Goal: Task Accomplishment & Management: Manage account settings

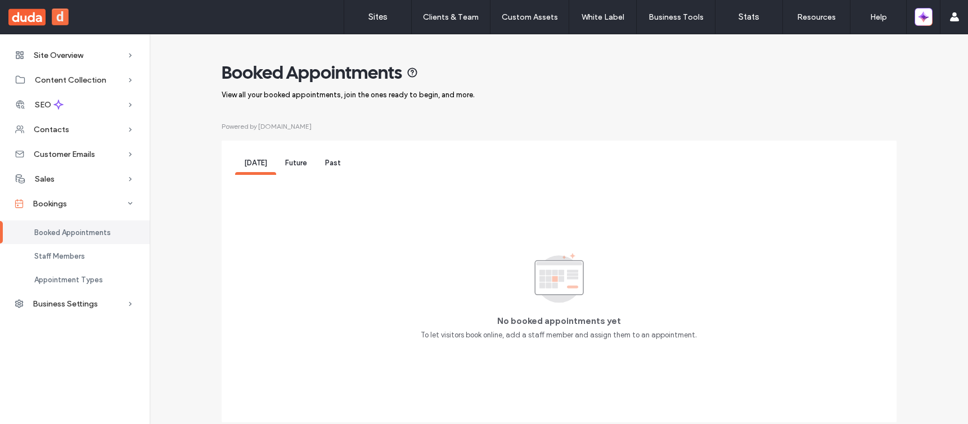
click at [296, 169] on div "Future" at bounding box center [296, 164] width 40 height 21
click at [326, 164] on span "Past" at bounding box center [333, 163] width 16 height 8
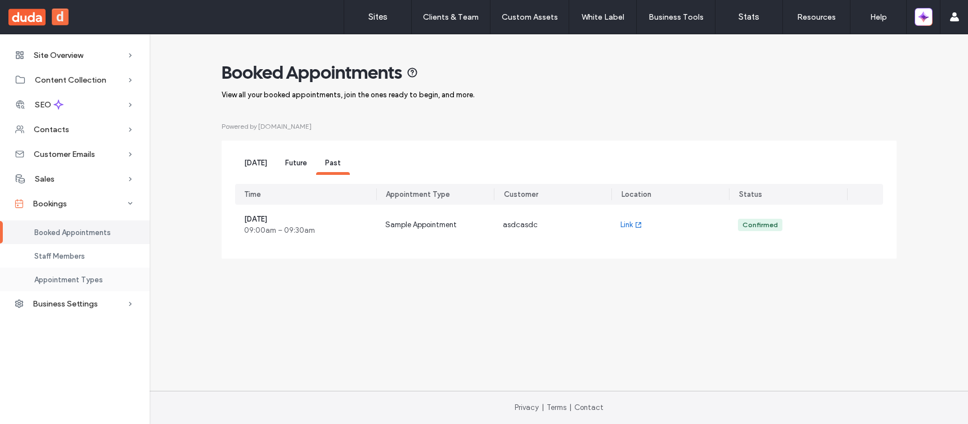
click at [71, 281] on span "Appointment Types" at bounding box center [68, 280] width 69 height 8
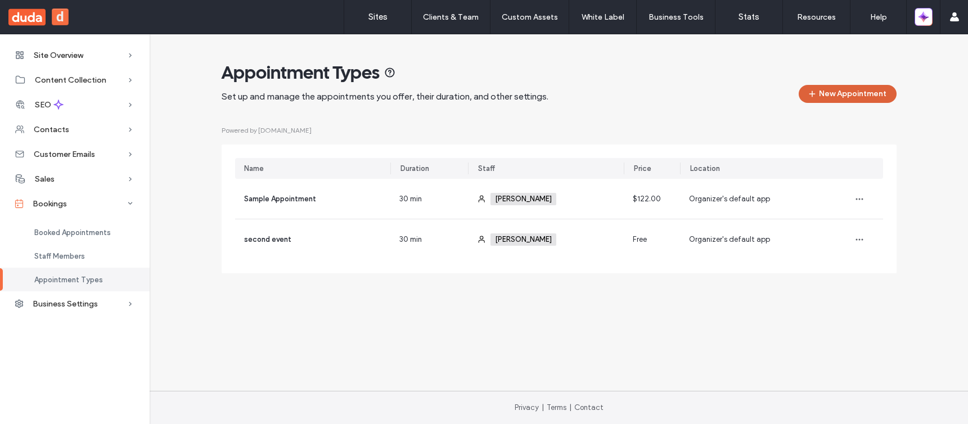
click at [818, 91] on span "button" at bounding box center [813, 93] width 11 height 17
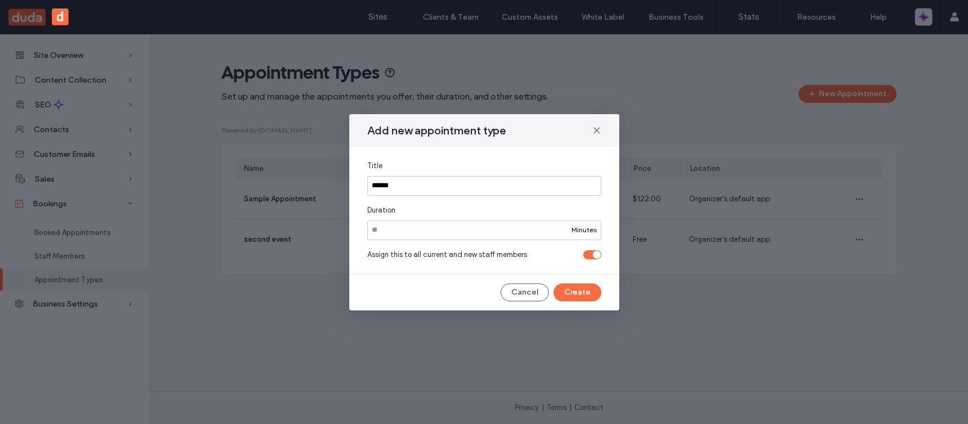
drag, startPoint x: 534, startPoint y: 195, endPoint x: 492, endPoint y: 130, distance: 77.2
click at [533, 190] on input "******" at bounding box center [484, 186] width 234 height 20
type input "******"
click at [590, 130] on div "Add new appointment type" at bounding box center [484, 130] width 270 height 33
click at [595, 130] on icon at bounding box center [596, 130] width 9 height 9
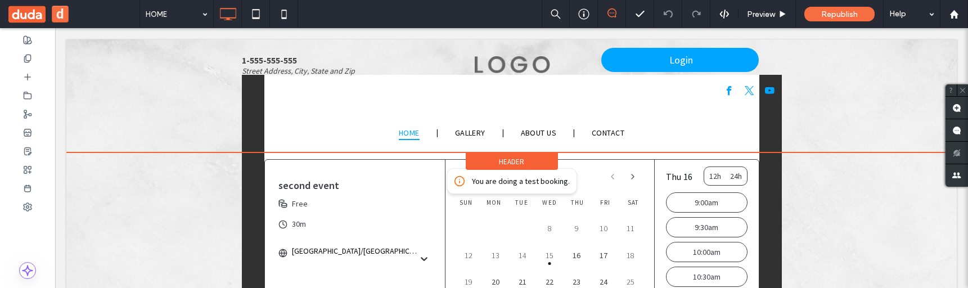
scroll to position [107, 0]
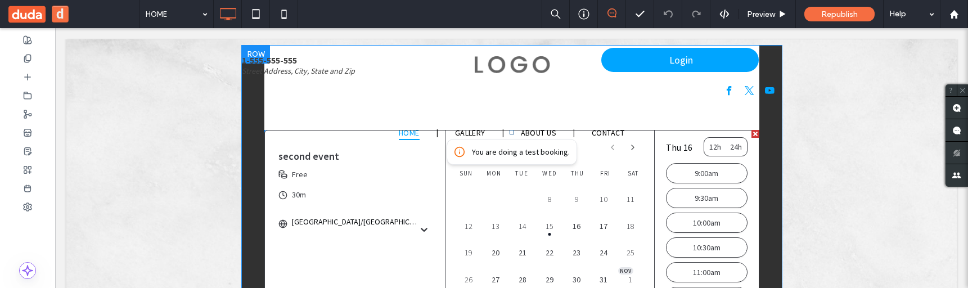
click at [268, 170] on div "second event 30m Asia/Jerusalem Free" at bounding box center [355, 187] width 181 height 114
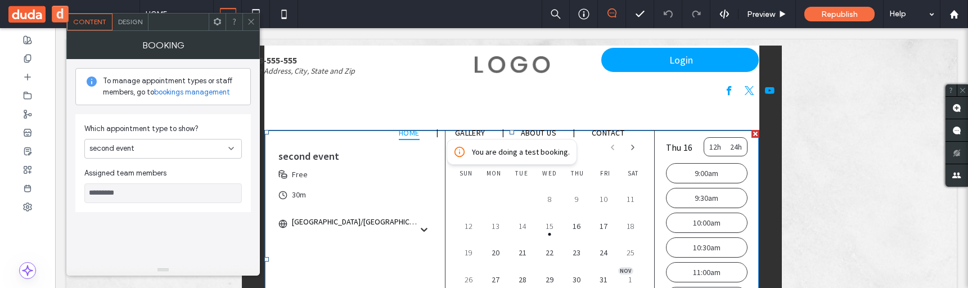
click at [162, 151] on div "second event" at bounding box center [158, 148] width 139 height 11
click at [179, 117] on div "Which appointment type to show? second event Assigned team members *********" at bounding box center [162, 163] width 175 height 98
click at [172, 146] on div "second event" at bounding box center [158, 148] width 139 height 11
click at [172, 159] on div "Sample Appointment" at bounding box center [163, 169] width 156 height 20
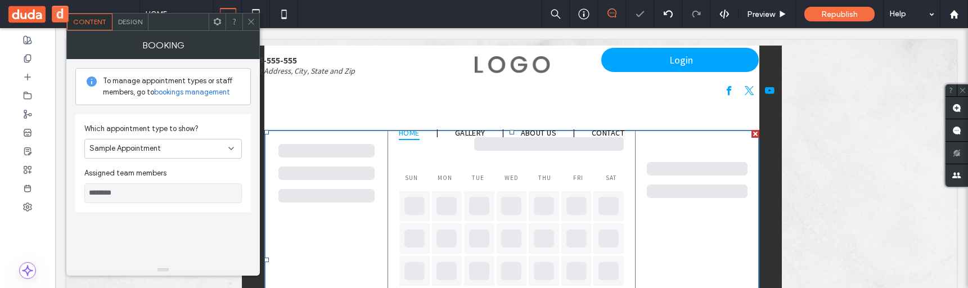
click at [177, 147] on div "Sample Appointment" at bounding box center [158, 148] width 139 height 11
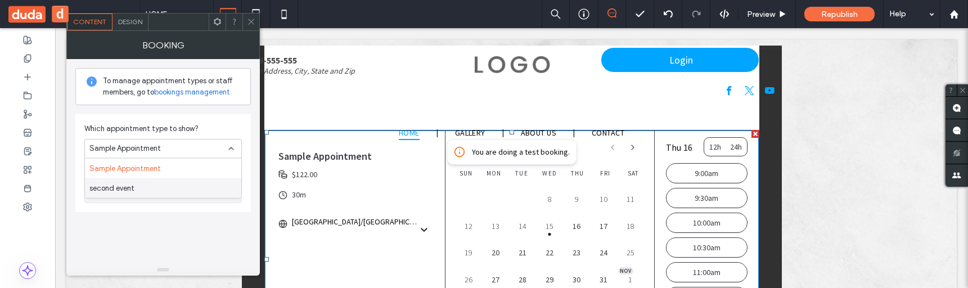
click at [180, 184] on div "second event" at bounding box center [163, 188] width 156 height 20
click at [192, 143] on div "second event" at bounding box center [158, 148] width 139 height 11
click at [192, 165] on div "Sample Appointment" at bounding box center [163, 169] width 156 height 20
click at [192, 148] on div "Sample Appointment" at bounding box center [158, 148] width 139 height 11
click at [188, 183] on div "second event" at bounding box center [163, 188] width 156 height 20
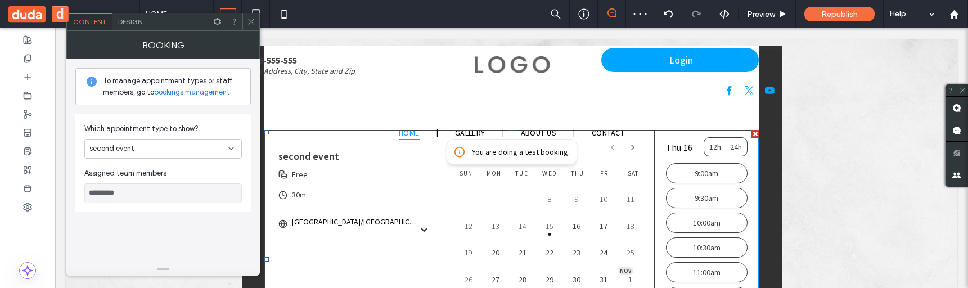
click at [192, 145] on div "second event" at bounding box center [158, 148] width 139 height 11
click at [189, 164] on div "Sample Appointment" at bounding box center [163, 169] width 156 height 20
click at [192, 147] on div "Sample Appointment" at bounding box center [158, 148] width 139 height 11
click at [189, 186] on div "second event" at bounding box center [163, 188] width 156 height 20
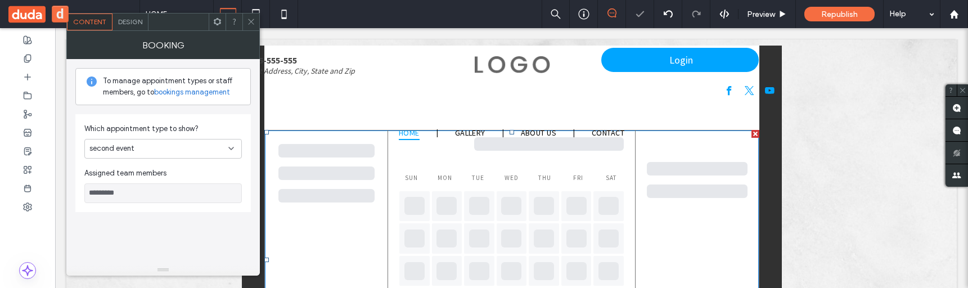
click at [192, 145] on div "second event" at bounding box center [158, 148] width 139 height 11
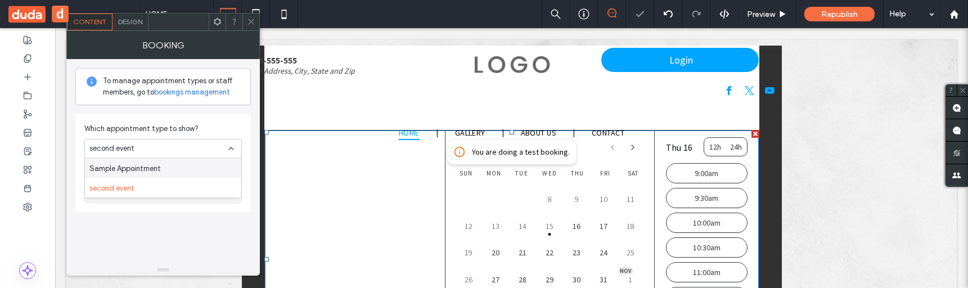
click at [188, 166] on div "Sample Appointment" at bounding box center [163, 169] width 156 height 20
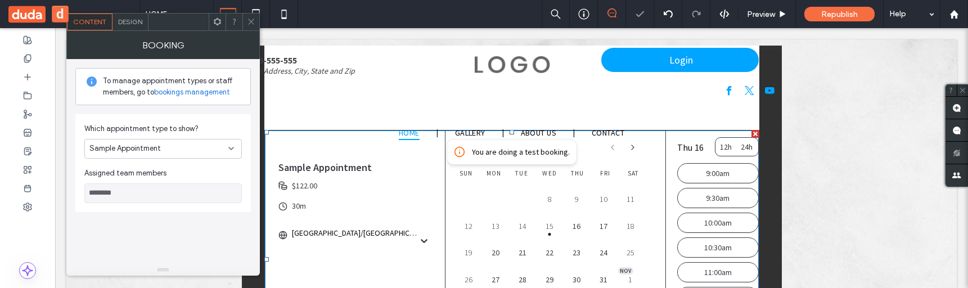
click at [193, 145] on div "Sample Appointment" at bounding box center [158, 148] width 139 height 11
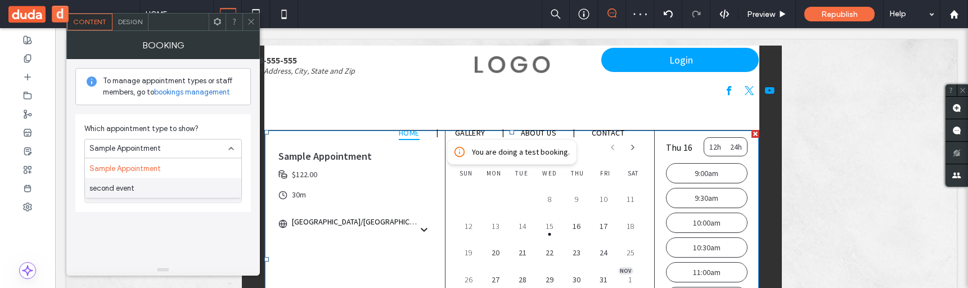
click at [193, 185] on div "second event" at bounding box center [163, 188] width 156 height 20
click at [186, 147] on div "second event" at bounding box center [158, 148] width 139 height 11
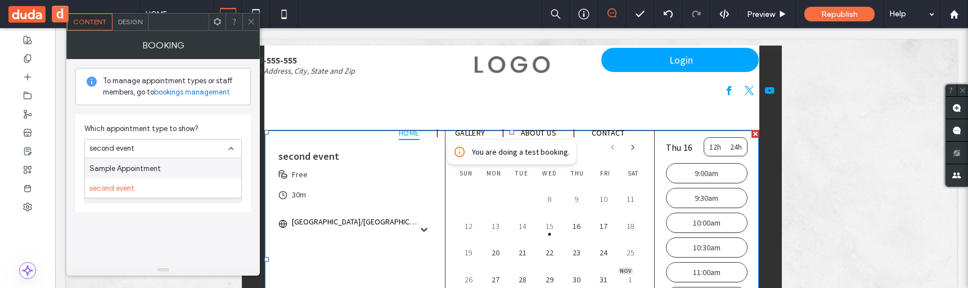
click at [182, 165] on div "Sample Appointment" at bounding box center [163, 169] width 156 height 20
type input "********"
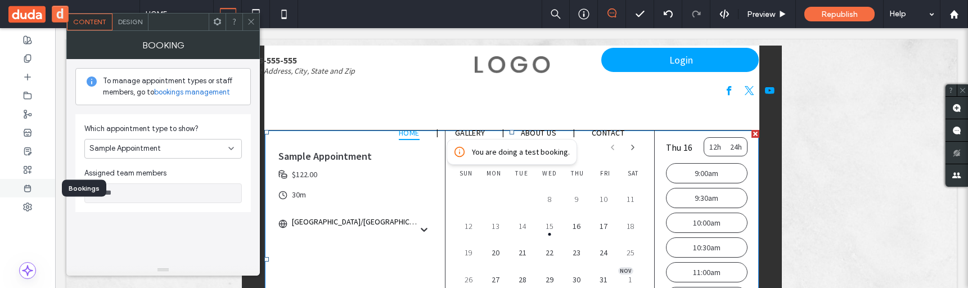
click at [30, 186] on use at bounding box center [28, 188] width 6 height 7
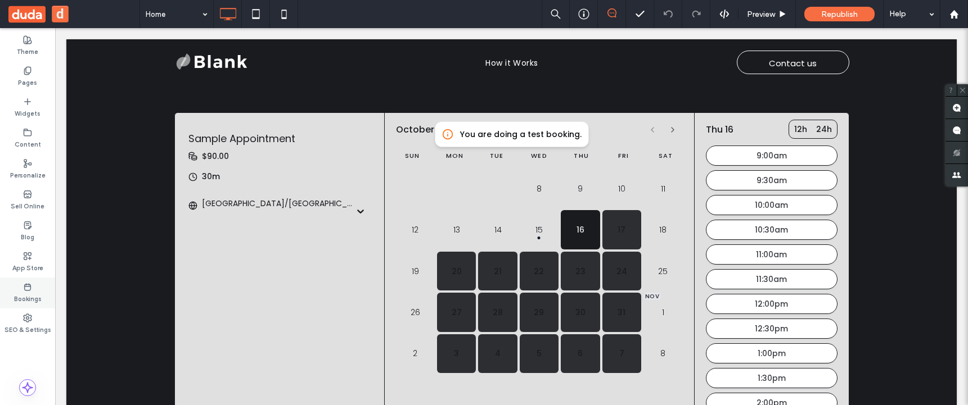
click at [23, 290] on icon at bounding box center [27, 287] width 9 height 9
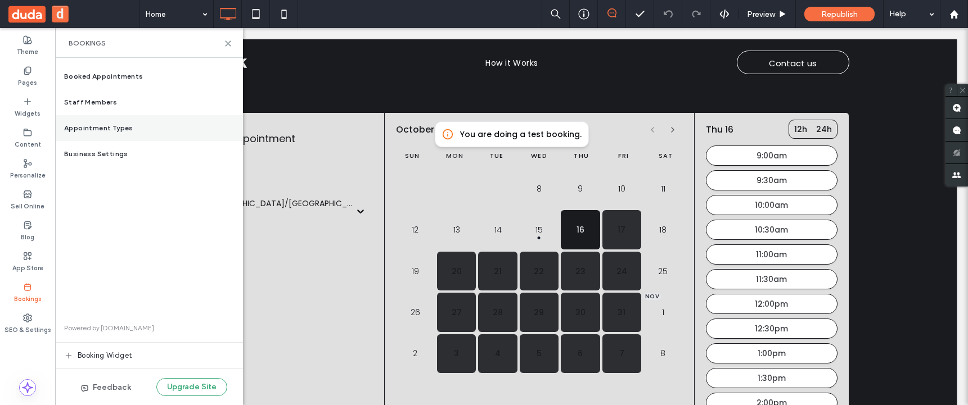
click at [127, 130] on span "Appointment Types" at bounding box center [98, 128] width 69 height 10
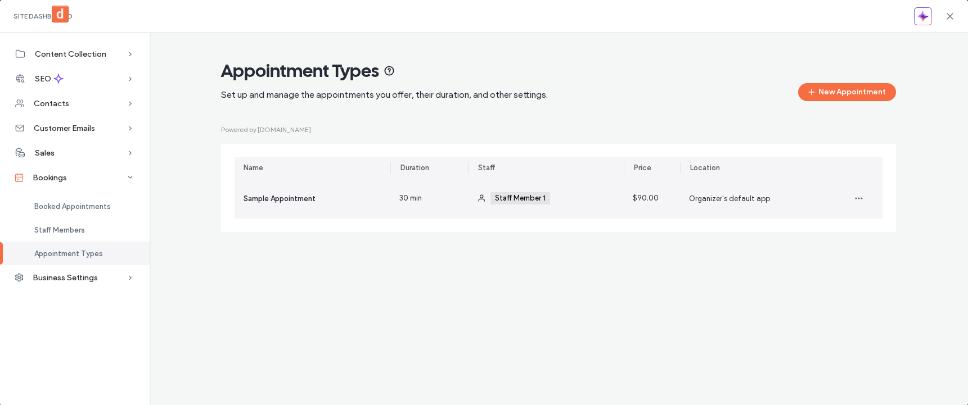
click at [428, 197] on div "30 min" at bounding box center [429, 198] width 78 height 40
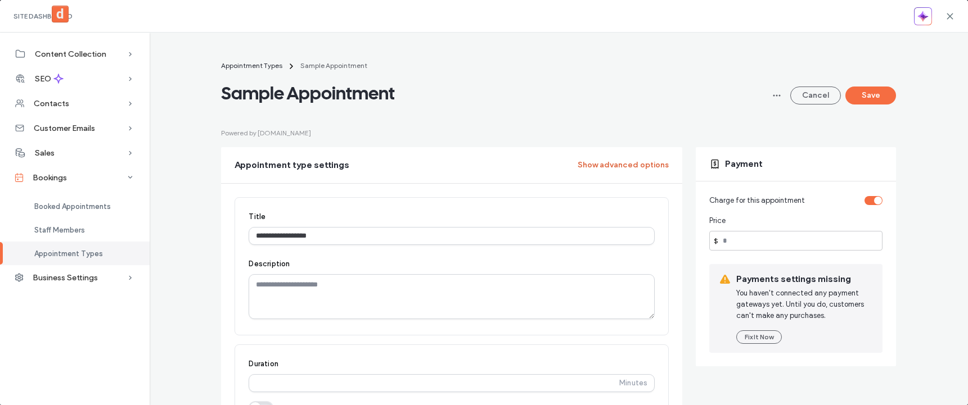
click at [595, 163] on button "Show advanced options" at bounding box center [623, 165] width 91 height 18
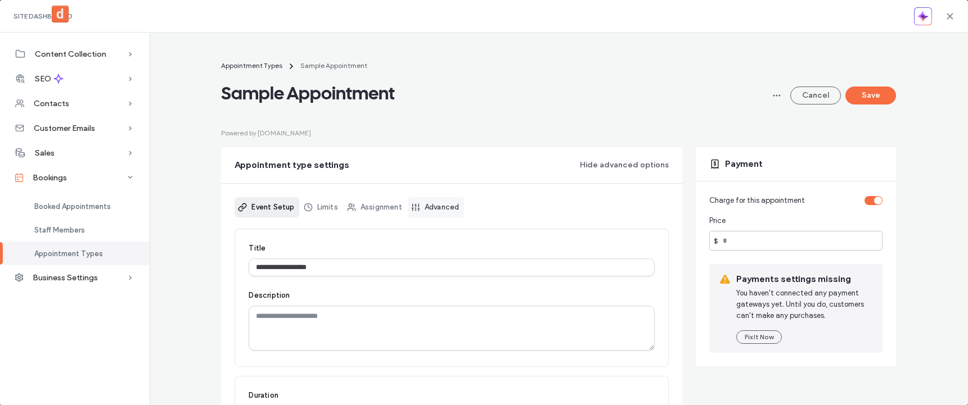
click at [437, 198] on link "Advanced" at bounding box center [436, 207] width 56 height 20
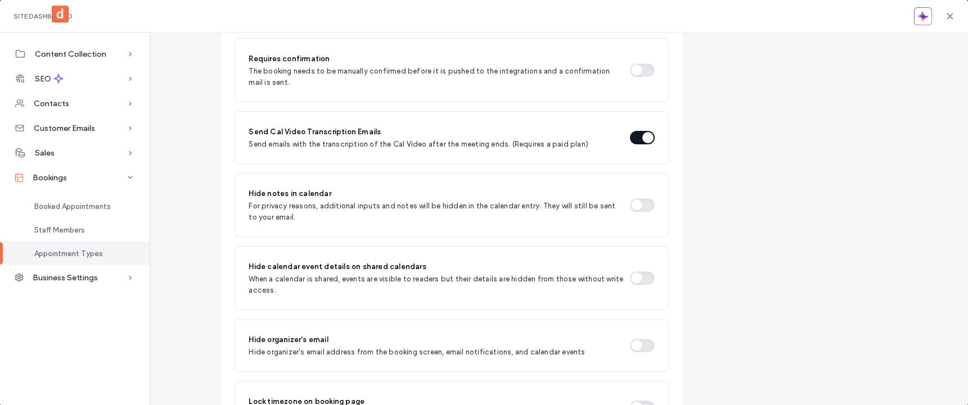
scroll to position [720, 0]
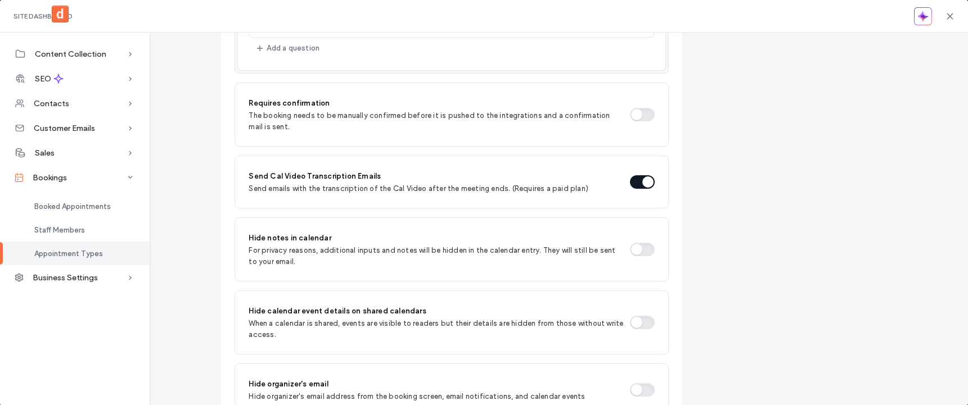
click at [638, 115] on button "button" at bounding box center [642, 114] width 25 height 13
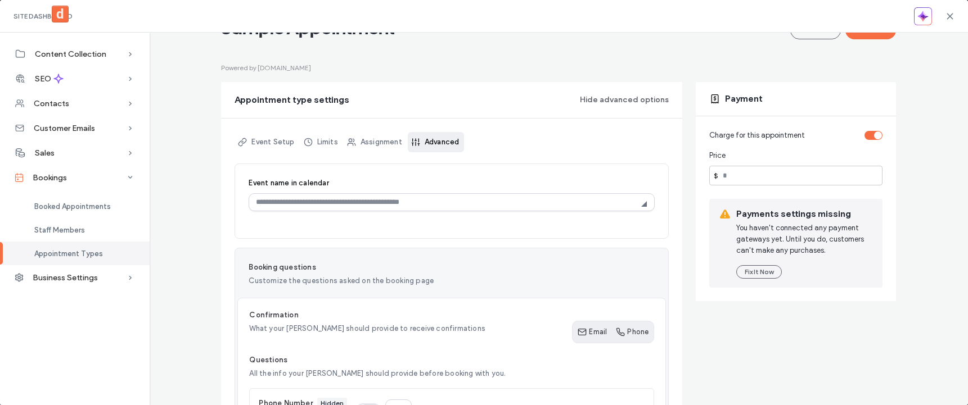
scroll to position [0, 0]
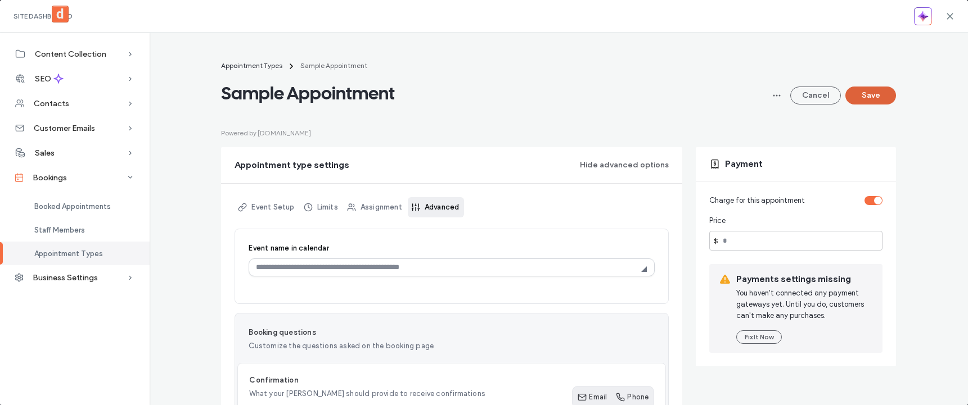
click at [851, 93] on button "Save" at bounding box center [870, 96] width 51 height 18
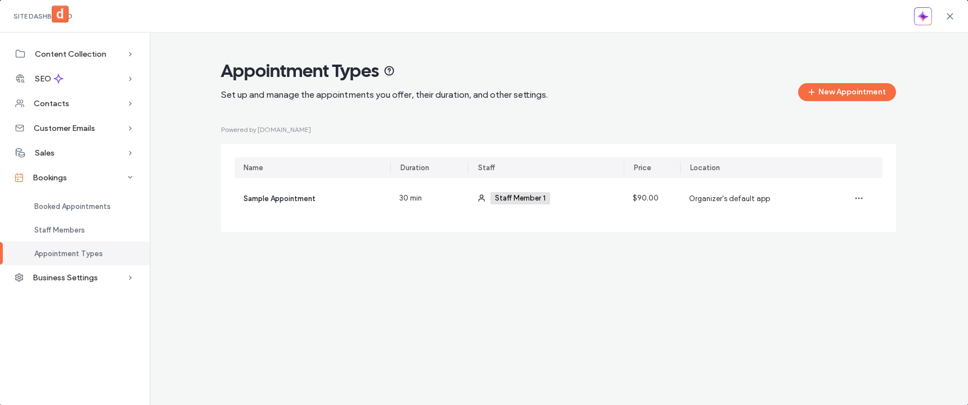
click at [954, 15] on div "Site Dashboard" at bounding box center [484, 16] width 968 height 33
click at [949, 15] on icon at bounding box center [949, 16] width 9 height 9
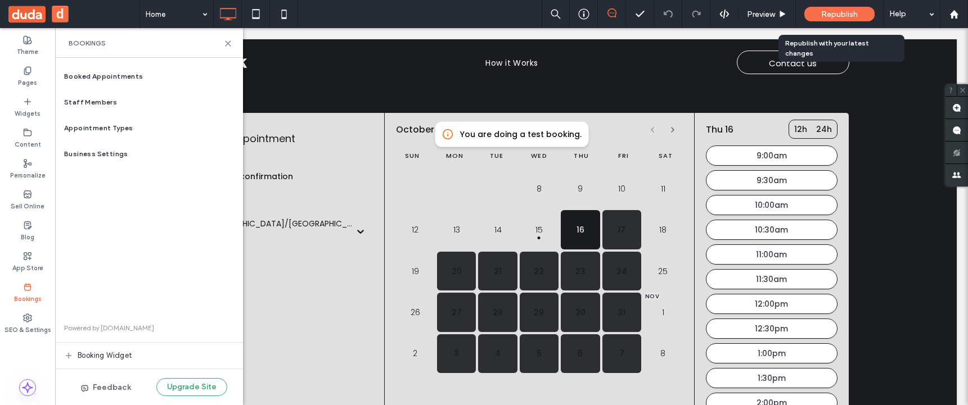
click at [816, 14] on div "Republish" at bounding box center [839, 14] width 70 height 15
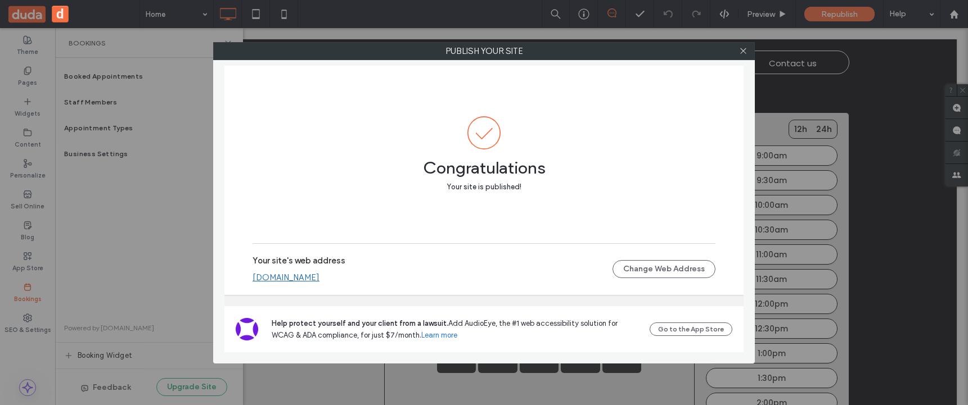
click at [319, 278] on link "robertdodisb69bc2bf.multiscreen.d1test.biz" at bounding box center [286, 278] width 67 height 10
click at [740, 49] on icon at bounding box center [743, 51] width 8 height 8
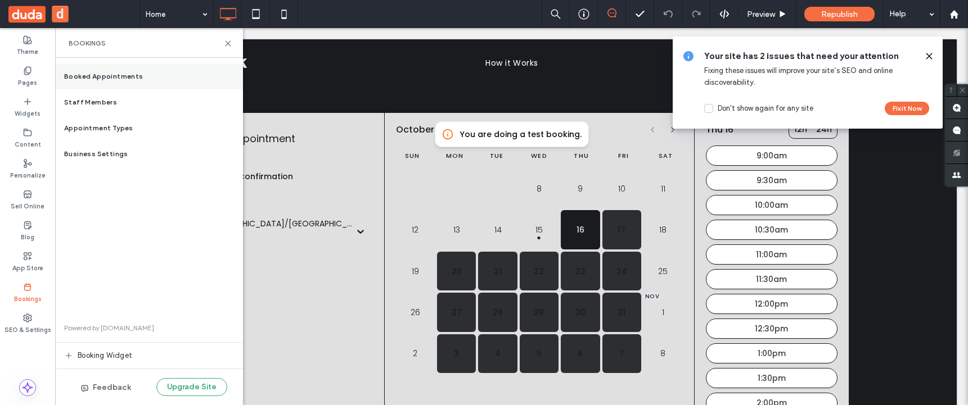
click at [127, 78] on span "Booked Appointments" at bounding box center [103, 76] width 79 height 10
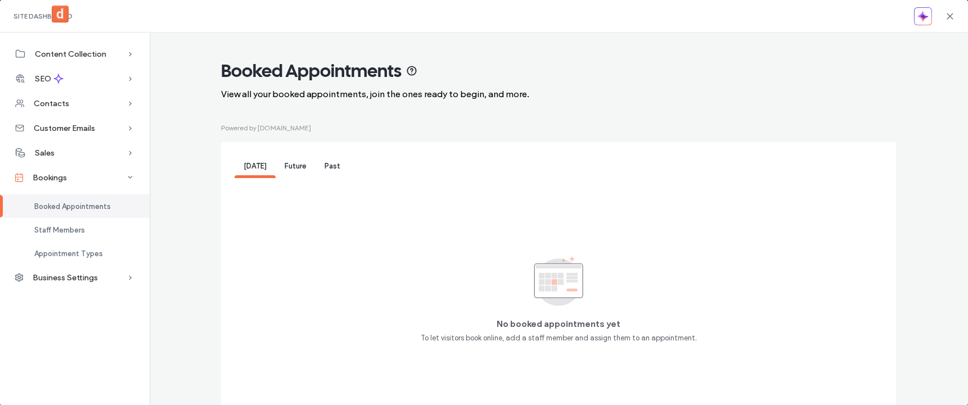
click at [285, 168] on span "Future" at bounding box center [296, 166] width 22 height 8
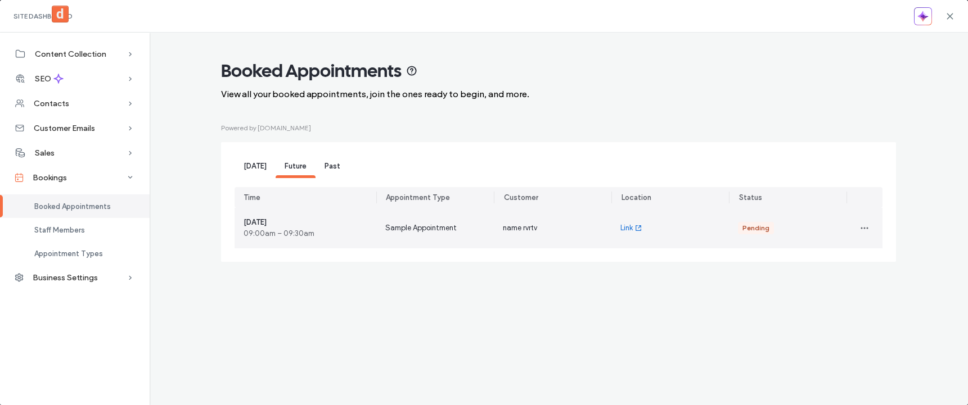
click at [607, 222] on div "name rvrtv" at bounding box center [553, 228] width 118 height 40
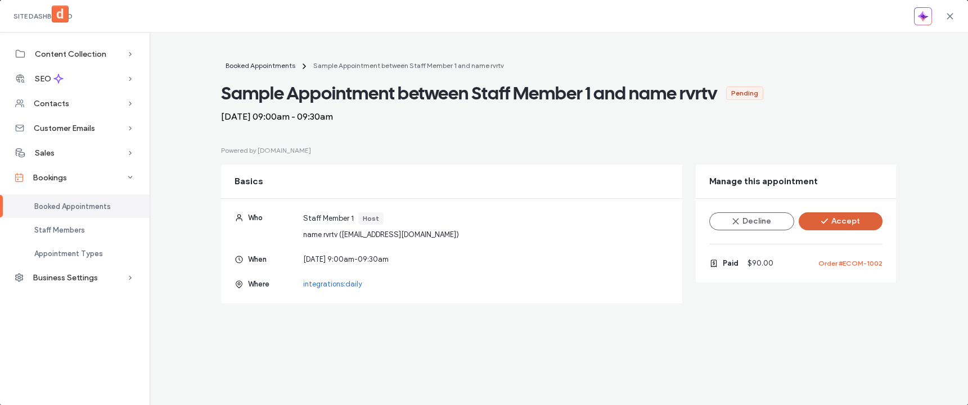
click at [827, 227] on span "button" at bounding box center [825, 221] width 11 height 17
click at [827, 227] on button "Reschedule" at bounding box center [840, 222] width 84 height 18
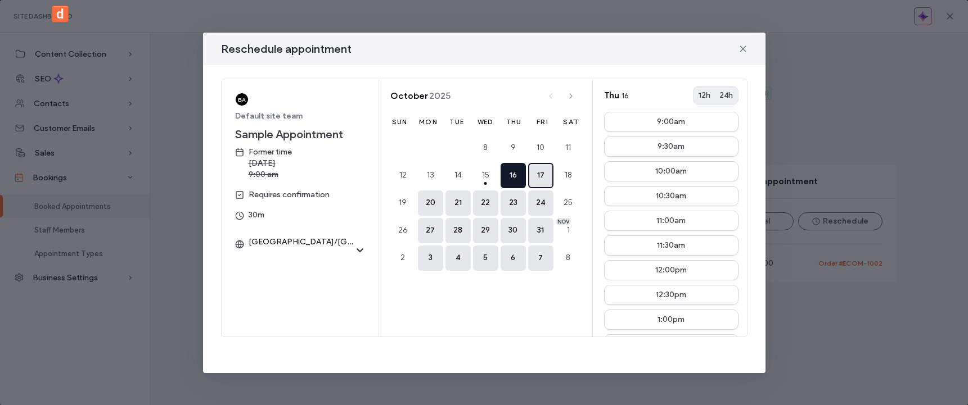
click at [538, 179] on button "17" at bounding box center [540, 175] width 25 height 25
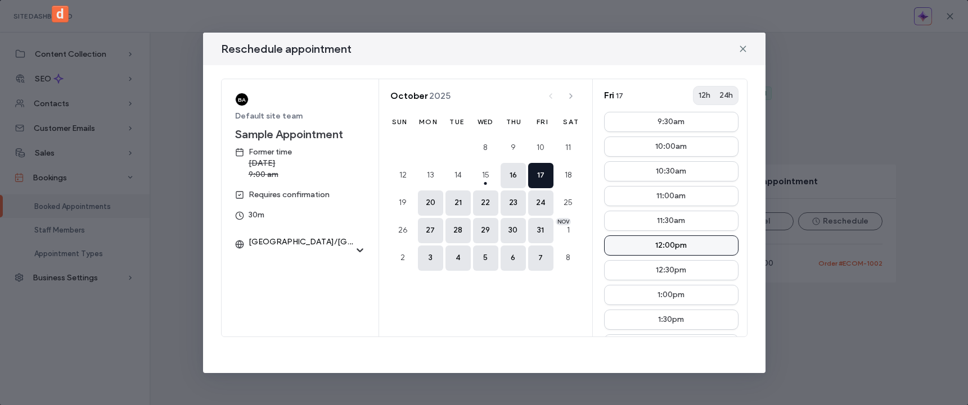
click at [625, 242] on button "12:00pm" at bounding box center [671, 246] width 134 height 20
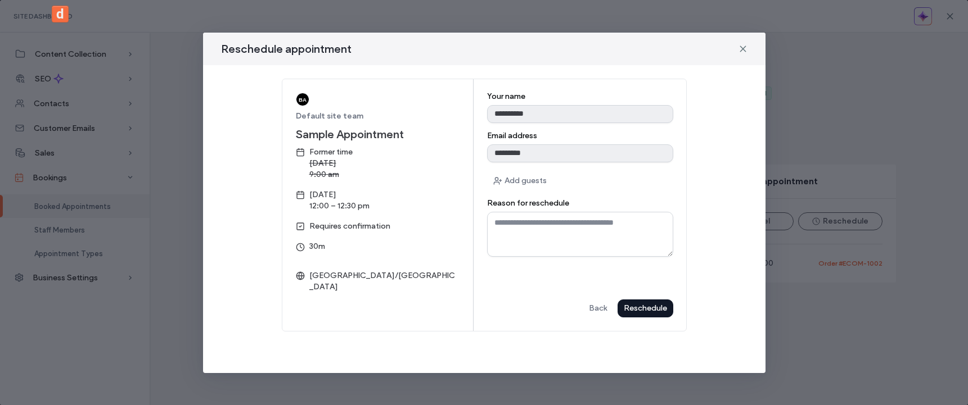
click at [0, 0] on div "Reschedule" at bounding box center [0, 0] width 0 height 0
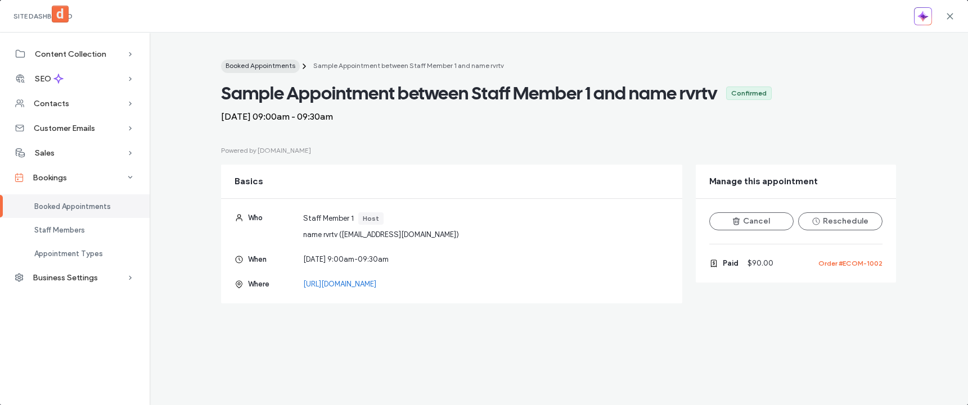
click at [284, 64] on span "Booked Appointments" at bounding box center [261, 65] width 70 height 8
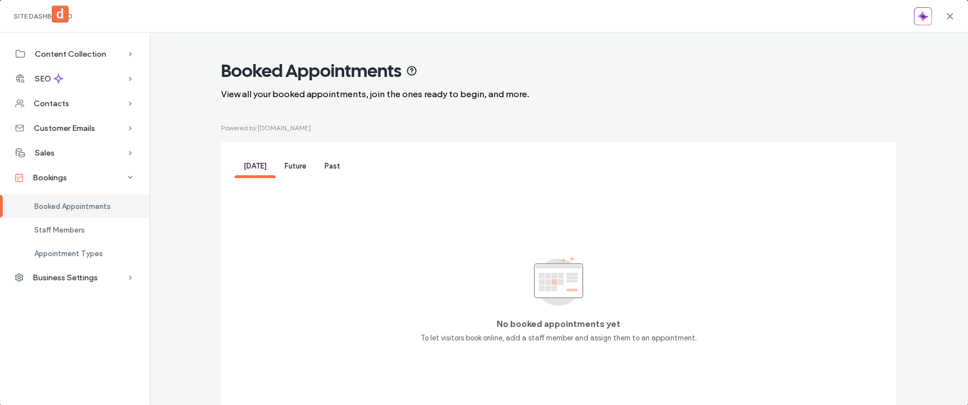
click at [302, 166] on div "Future" at bounding box center [296, 167] width 40 height 22
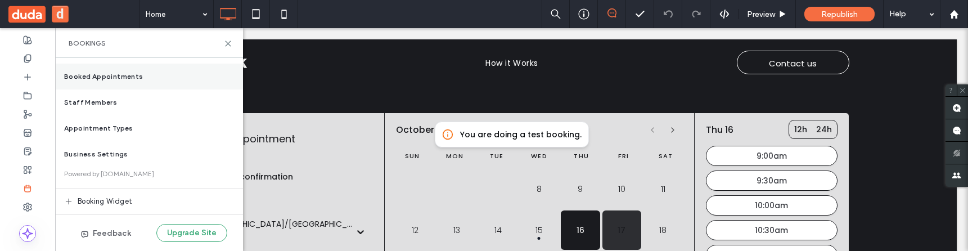
click at [168, 75] on div "Booked Appointments" at bounding box center [149, 77] width 188 height 26
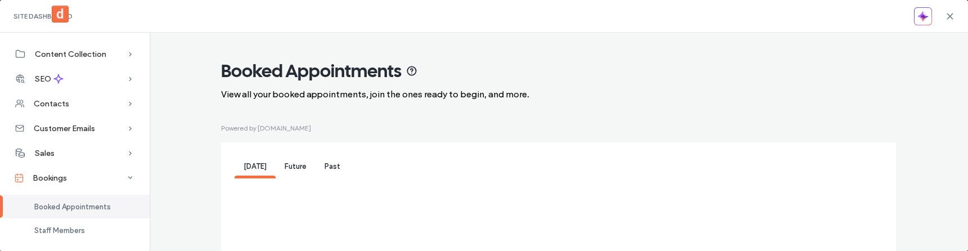
click at [291, 157] on div "Future" at bounding box center [296, 167] width 40 height 22
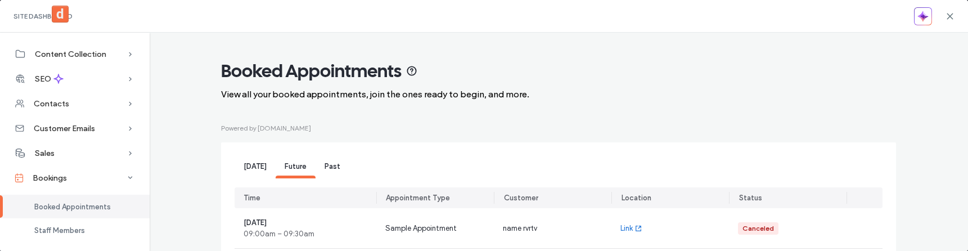
scroll to position [73, 0]
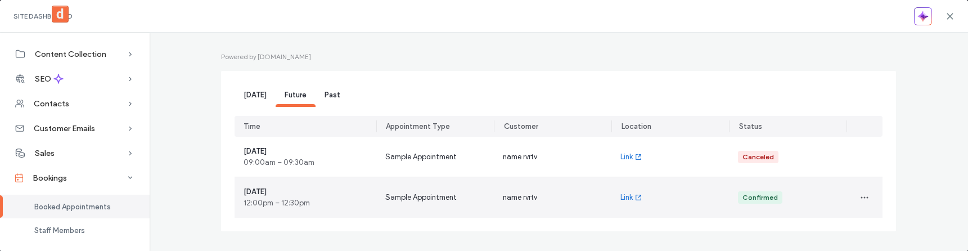
click at [558, 198] on div "name rvrtv" at bounding box center [553, 197] width 118 height 40
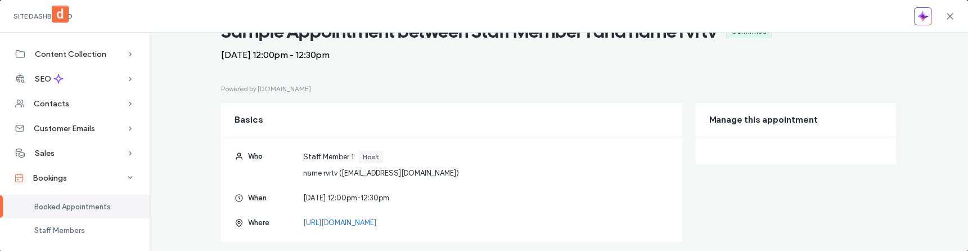
scroll to position [48, 0]
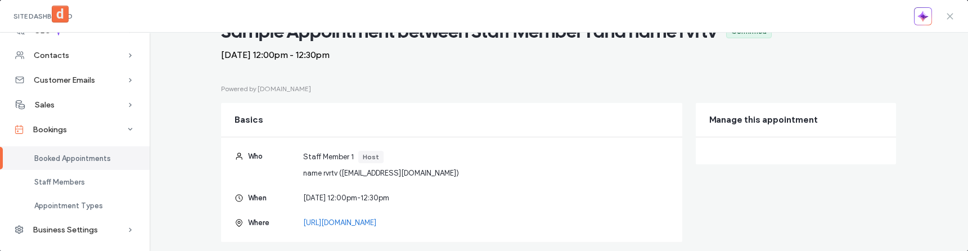
click at [950, 15] on use at bounding box center [949, 15] width 5 height 5
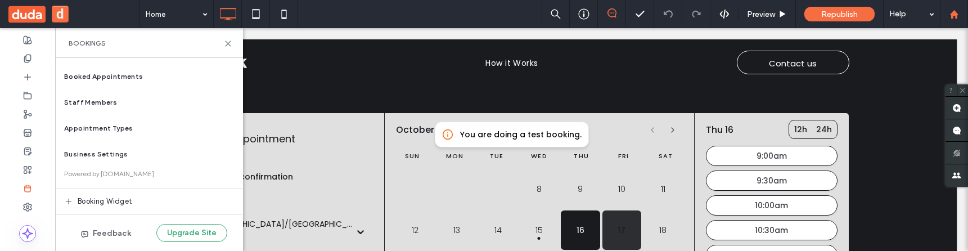
click at [954, 13] on use at bounding box center [953, 14] width 8 height 8
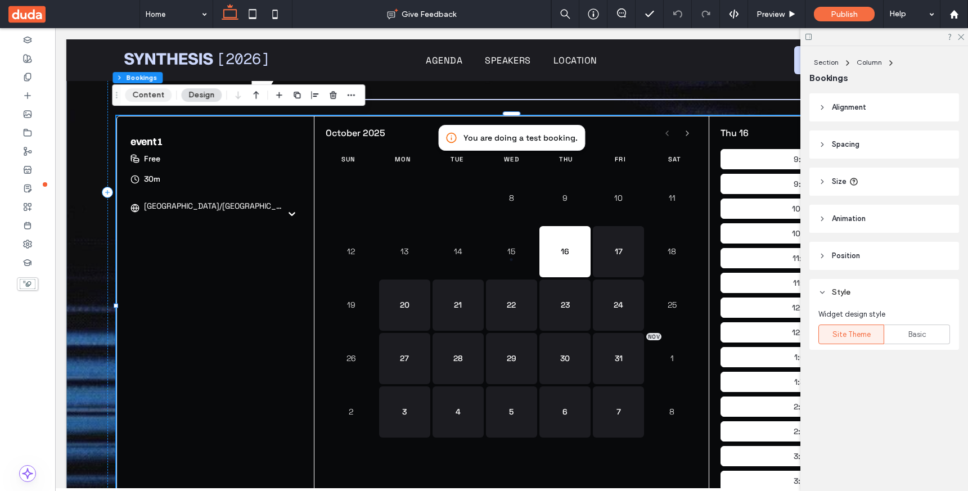
click at [158, 94] on button "Content" at bounding box center [148, 94] width 47 height 13
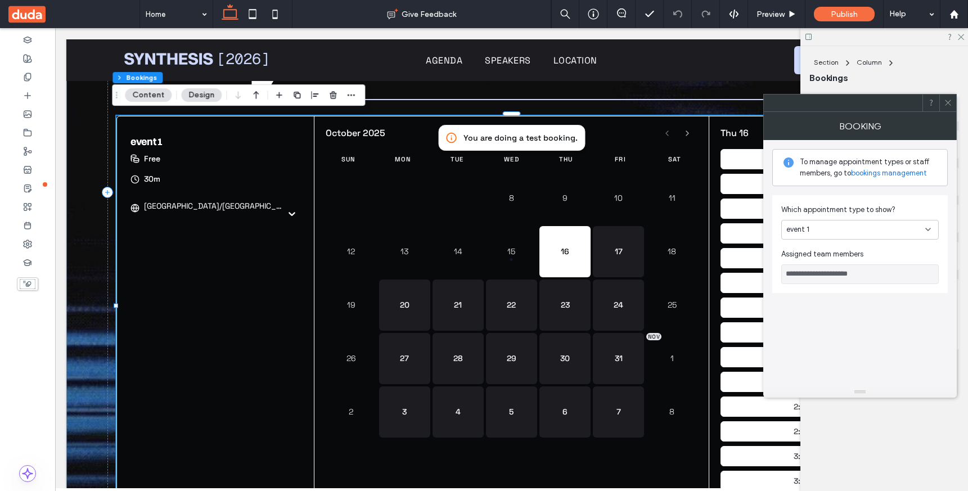
click at [827, 236] on div "event 1" at bounding box center [859, 230] width 157 height 20
click at [815, 265] on div "Event 2" at bounding box center [860, 269] width 156 height 20
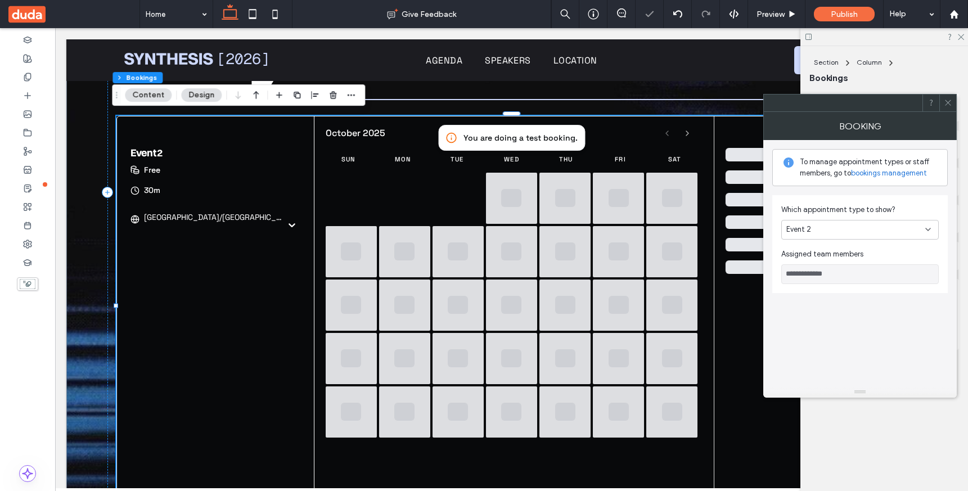
click at [831, 228] on div "Event 2" at bounding box center [855, 229] width 139 height 11
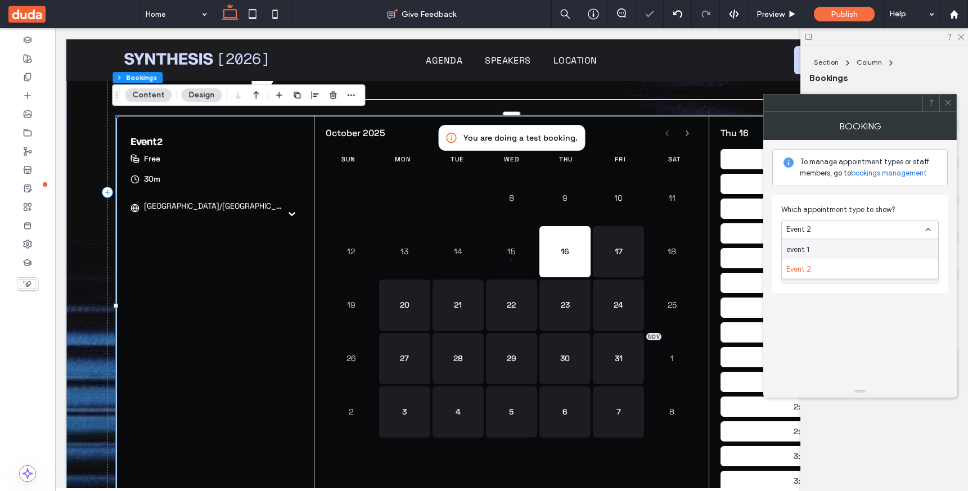
click at [819, 249] on div "event 1" at bounding box center [860, 250] width 156 height 20
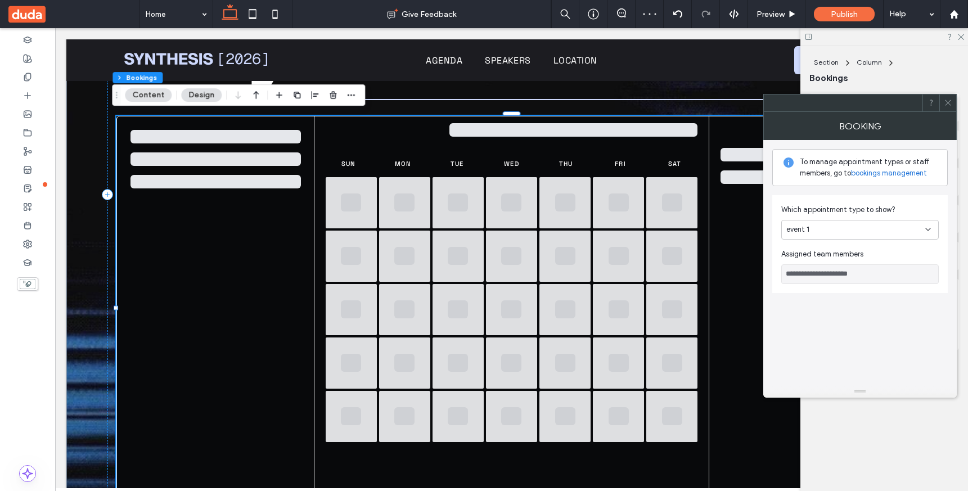
click at [827, 232] on div "event 1" at bounding box center [855, 229] width 139 height 11
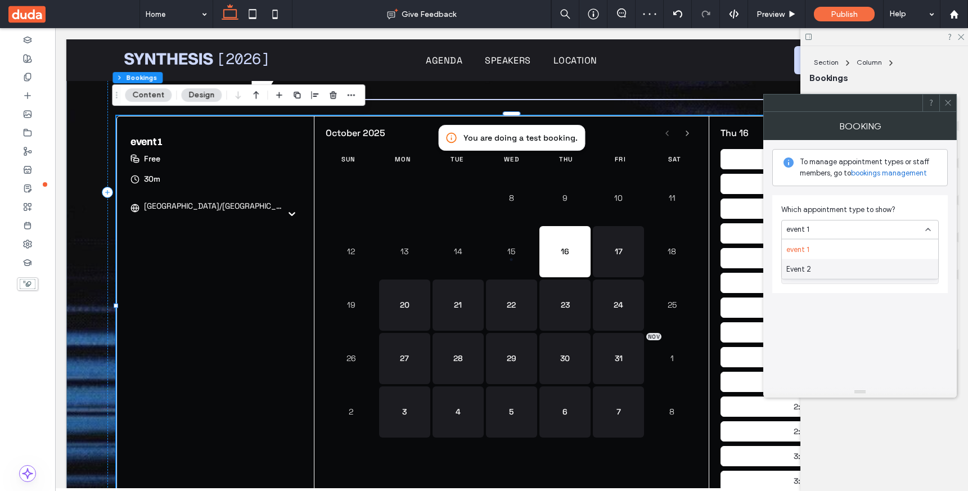
click at [820, 260] on div "Event 2" at bounding box center [860, 269] width 156 height 20
click at [832, 232] on div "Event 2" at bounding box center [855, 229] width 139 height 11
click at [824, 244] on div "event 1" at bounding box center [860, 250] width 156 height 20
click at [832, 228] on div "event 1" at bounding box center [855, 229] width 139 height 11
click at [822, 266] on div "Event 2" at bounding box center [860, 269] width 156 height 20
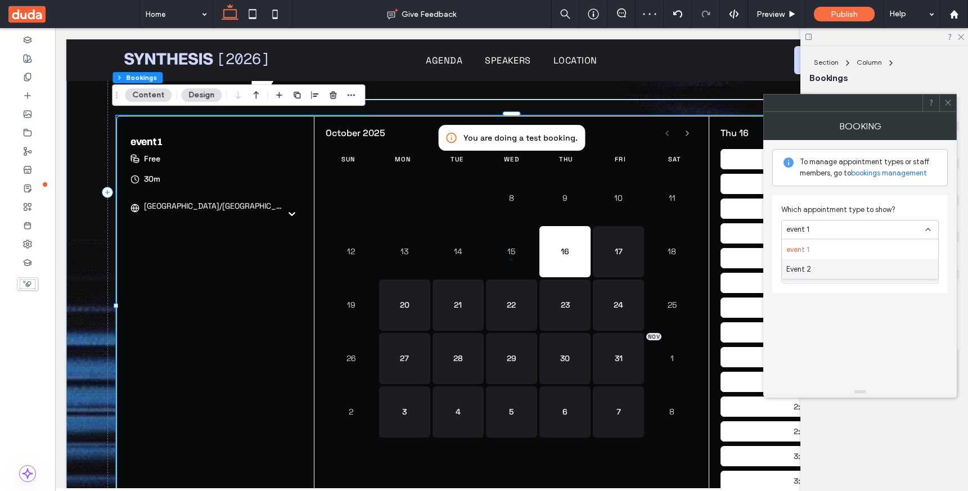
type input "**********"
click at [954, 107] on div at bounding box center [947, 102] width 17 height 17
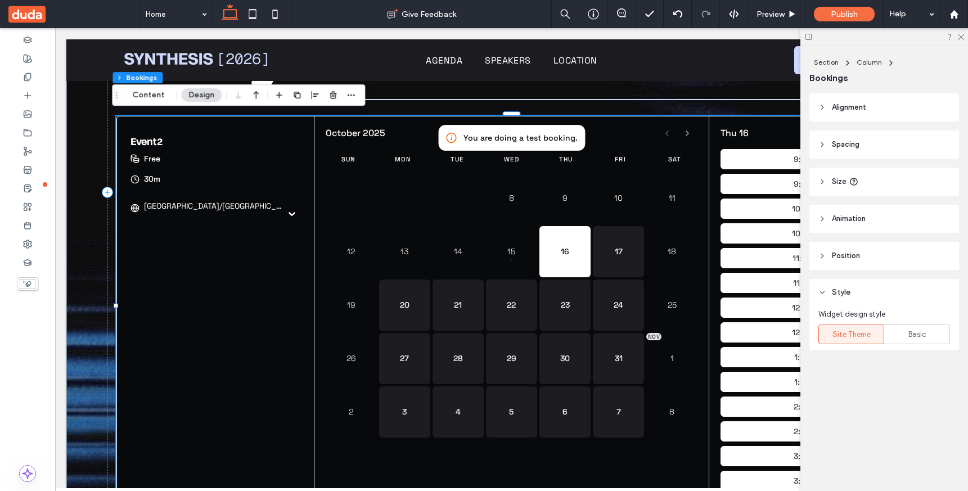
click at [157, 104] on div "Section Column Bookings Content Design" at bounding box center [238, 94] width 253 height 21
click at [154, 97] on button "Content" at bounding box center [148, 94] width 47 height 13
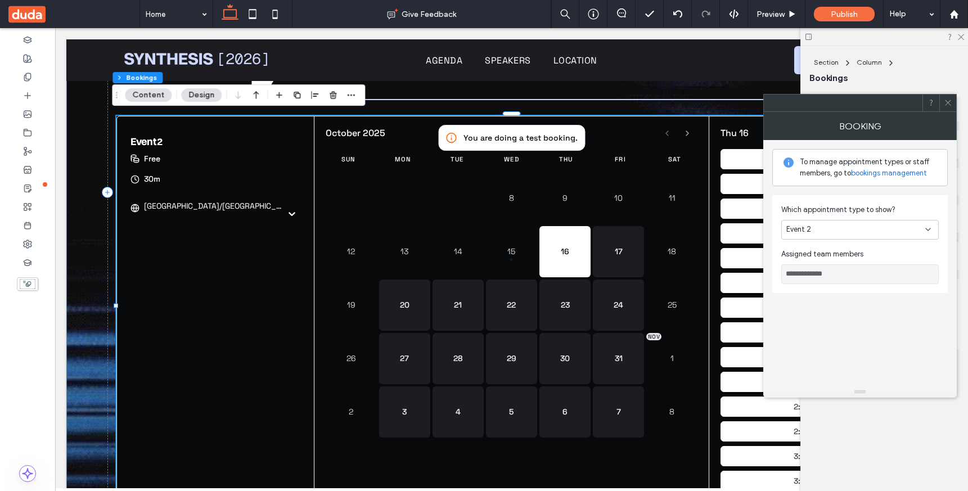
click at [899, 228] on div "Event 2" at bounding box center [855, 229] width 139 height 11
click at [871, 249] on div "event 1" at bounding box center [860, 250] width 156 height 20
click at [863, 235] on div "event 1" at bounding box center [859, 230] width 157 height 20
click at [842, 267] on div "Event 2" at bounding box center [860, 269] width 156 height 20
click at [855, 231] on div "Event 2" at bounding box center [855, 229] width 139 height 11
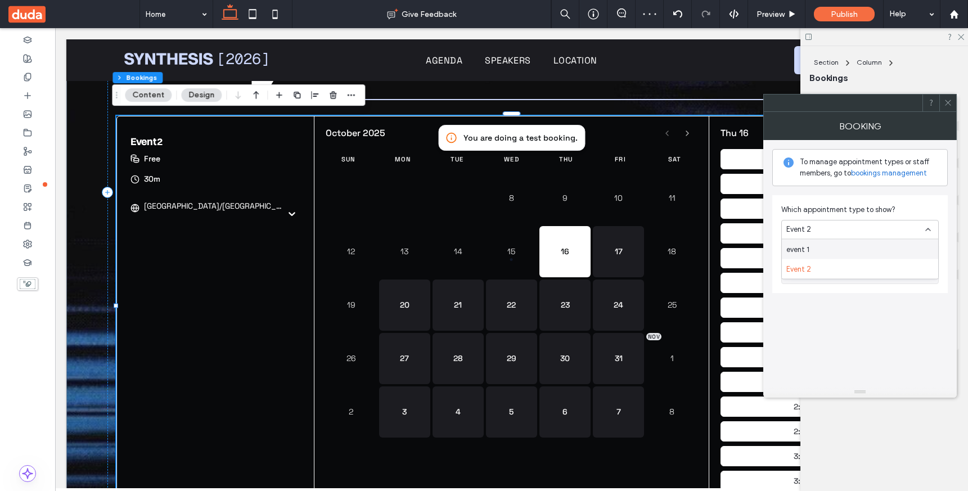
click at [848, 247] on div "event 1" at bounding box center [860, 250] width 156 height 20
type input "**********"
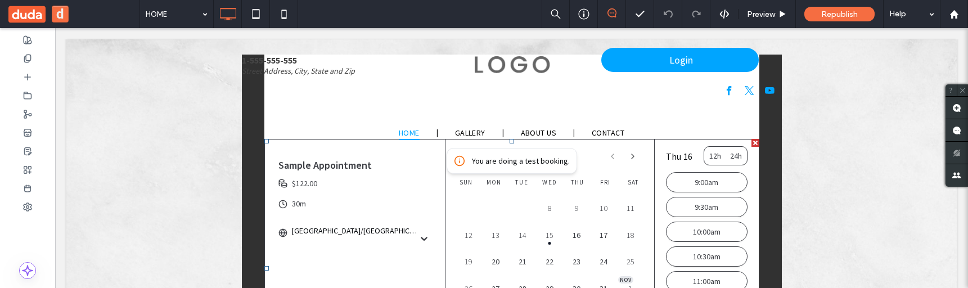
click at [270, 182] on div "Sample Appointment 30m [GEOGRAPHIC_DATA]/[GEOGRAPHIC_DATA] $122.00" at bounding box center [355, 196] width 181 height 114
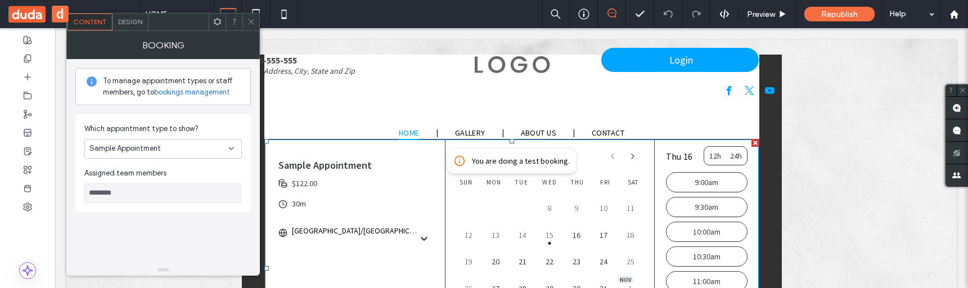
click at [248, 28] on span at bounding box center [251, 21] width 8 height 17
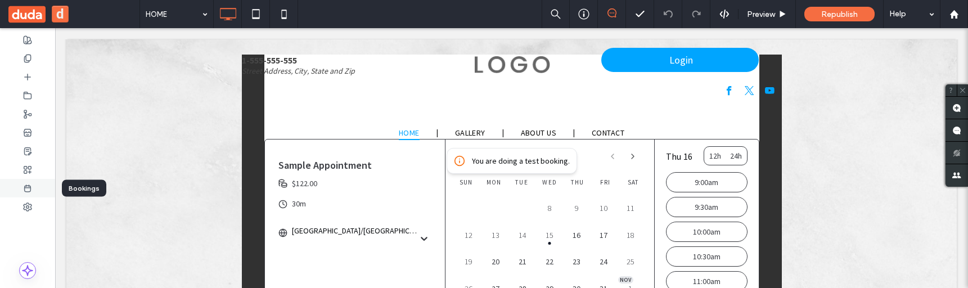
click at [34, 187] on div at bounding box center [27, 188] width 55 height 19
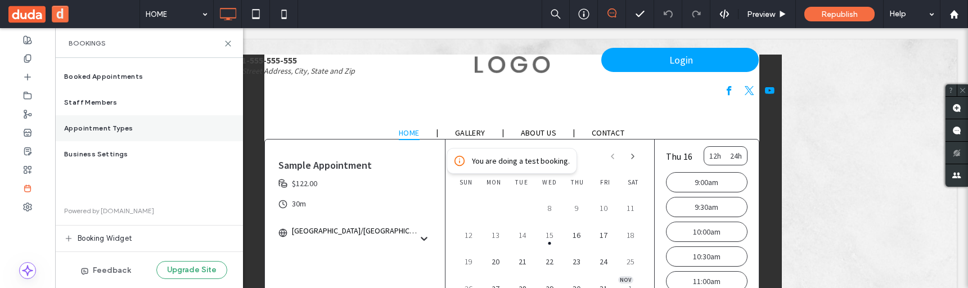
click at [105, 129] on span "Appointment Types" at bounding box center [98, 128] width 69 height 10
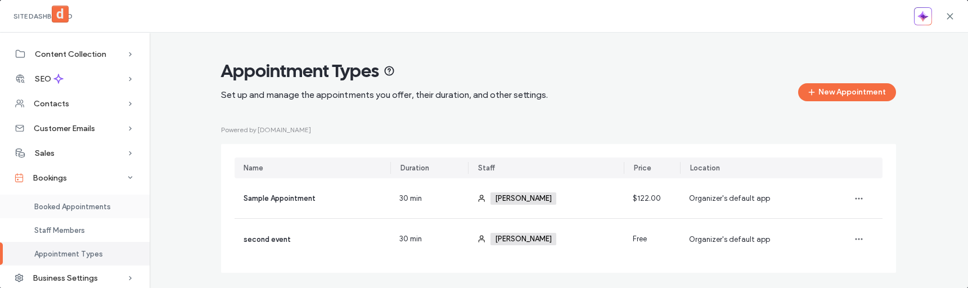
scroll to position [11, 0]
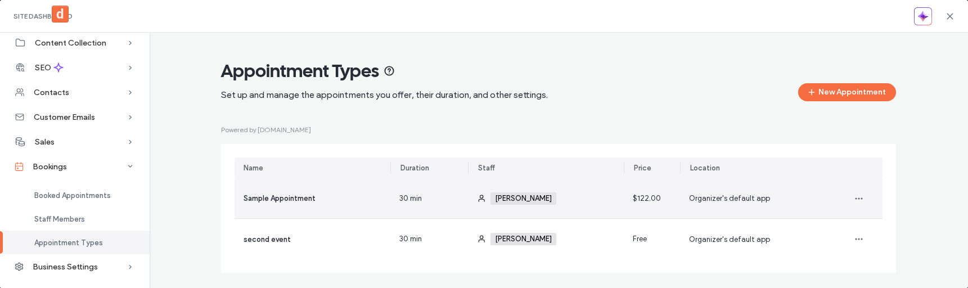
click at [282, 204] on div "Sample Appointment" at bounding box center [280, 198] width 72 height 12
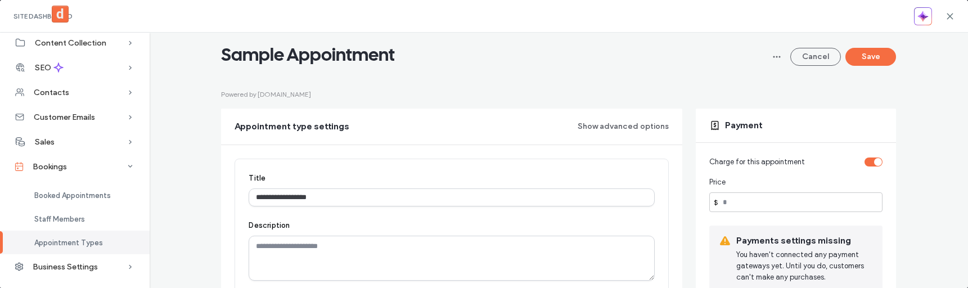
scroll to position [36, 0]
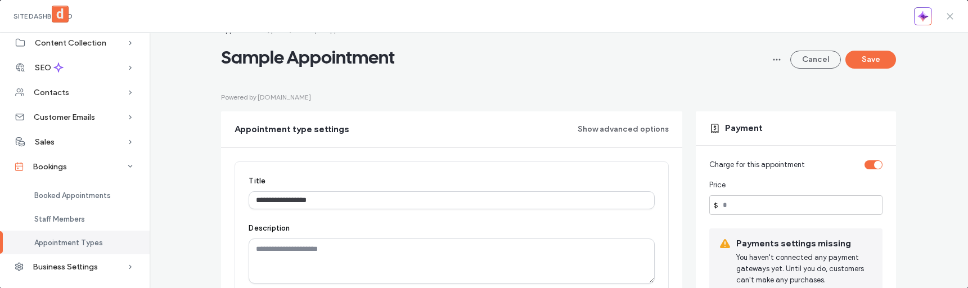
click at [953, 19] on icon at bounding box center [949, 16] width 9 height 9
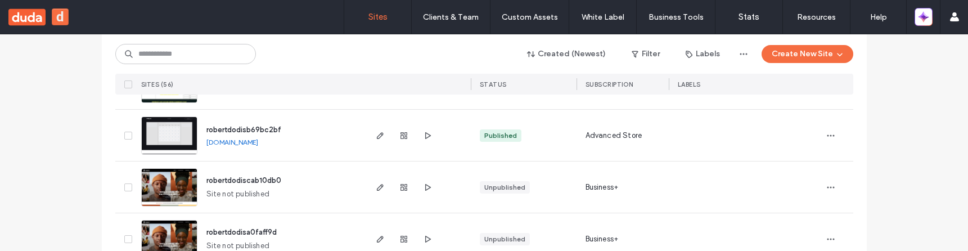
scroll to position [194, 0]
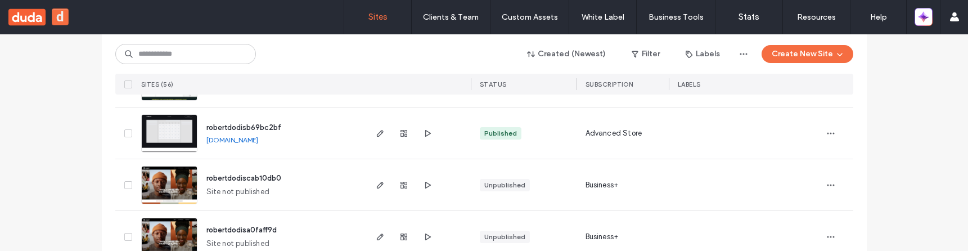
click at [258, 178] on span "robertdodiscab10db0" at bounding box center [243, 178] width 75 height 8
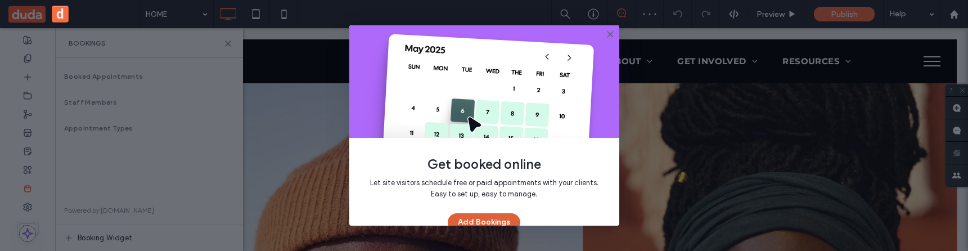
click at [487, 215] on button "Add Bookings" at bounding box center [484, 222] width 73 height 18
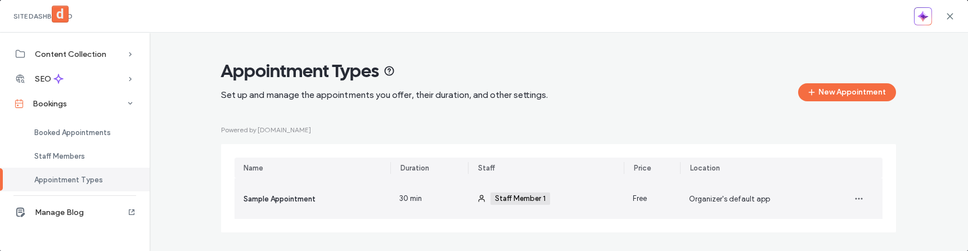
click at [672, 209] on div "Free" at bounding box center [652, 198] width 56 height 40
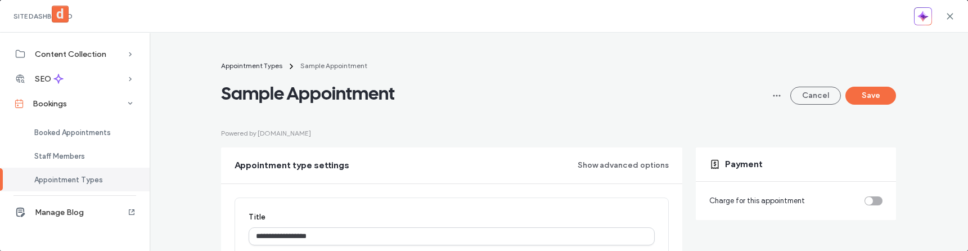
click at [874, 199] on div "toggle" at bounding box center [873, 200] width 18 height 9
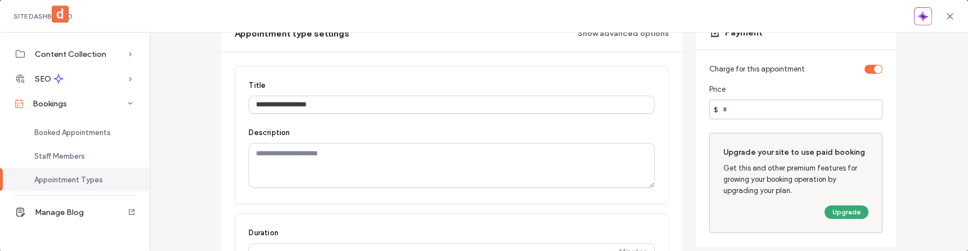
scroll to position [134, 0]
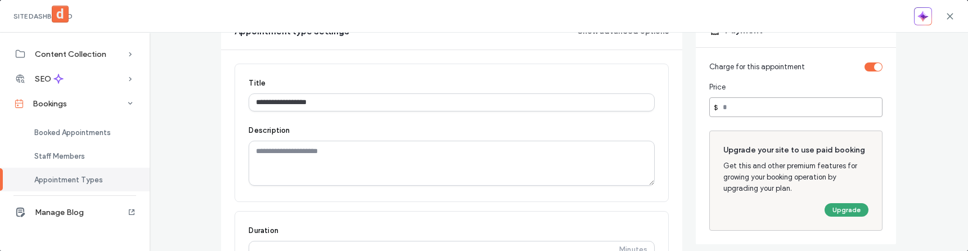
click at [759, 100] on input "number" at bounding box center [795, 107] width 173 height 20
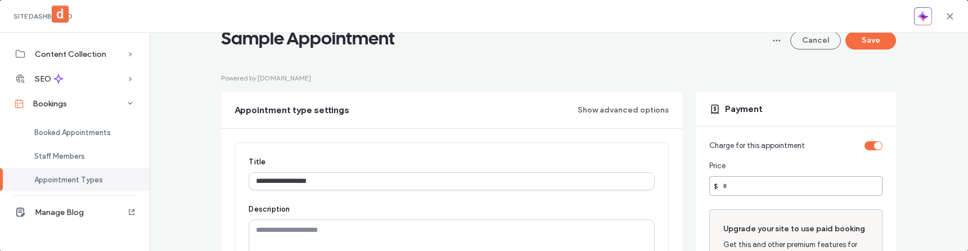
scroll to position [53, 0]
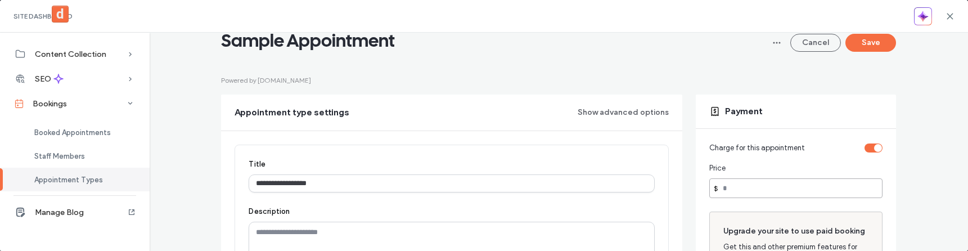
type input "**"
click at [873, 46] on button "Save" at bounding box center [870, 43] width 51 height 18
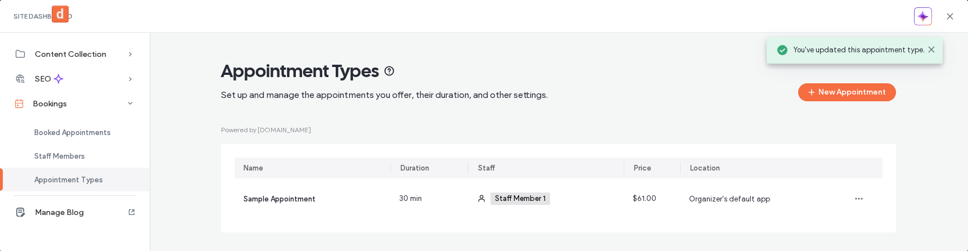
scroll to position [2, 0]
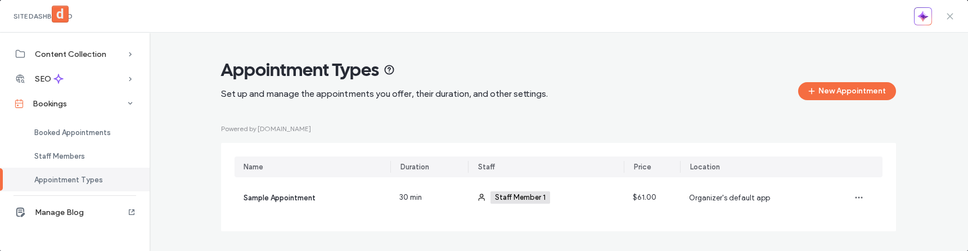
click at [951, 16] on icon at bounding box center [949, 16] width 9 height 9
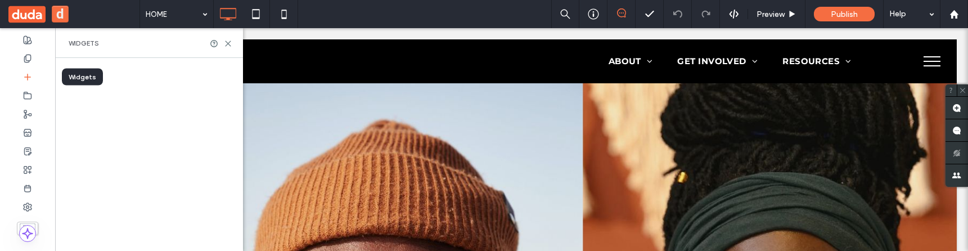
click at [30, 75] on icon at bounding box center [27, 77] width 9 height 9
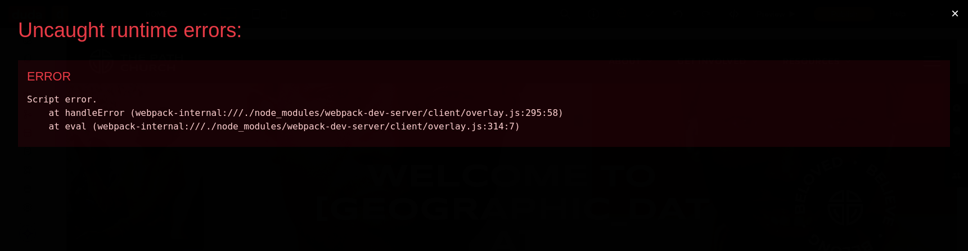
scroll to position [0, 0]
click at [957, 11] on button "×" at bounding box center [955, 13] width 26 height 27
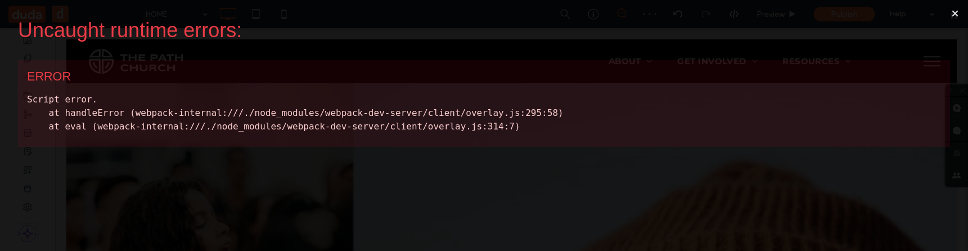
click at [956, 17] on button "×" at bounding box center [955, 13] width 26 height 27
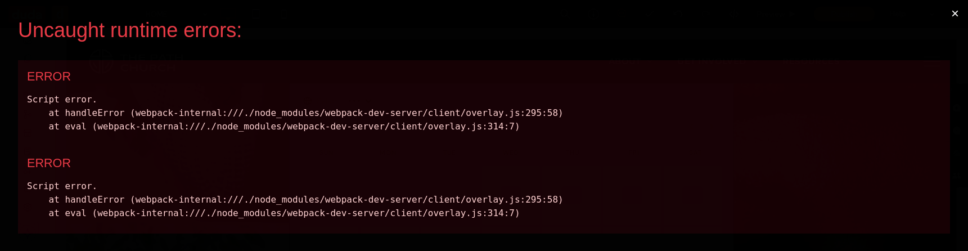
click at [950, 10] on button "×" at bounding box center [955, 13] width 26 height 27
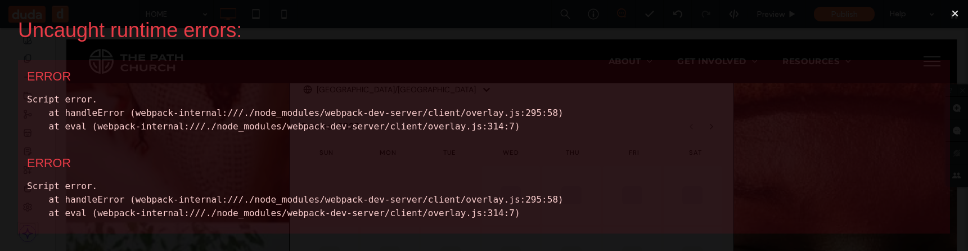
click at [950, 10] on button "×" at bounding box center [955, 13] width 26 height 27
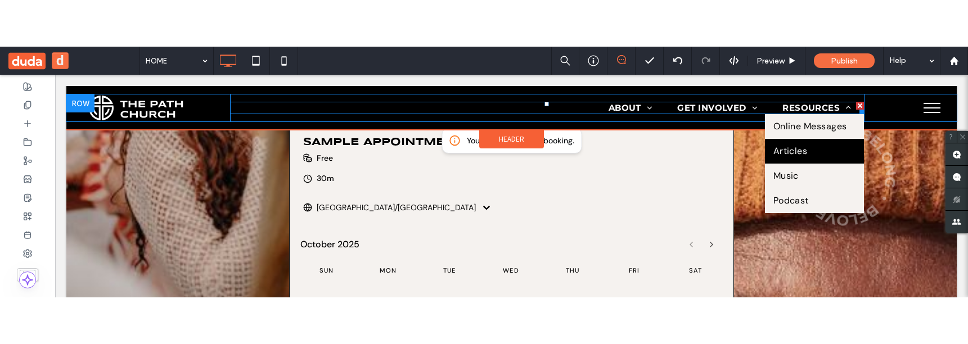
scroll to position [274, 0]
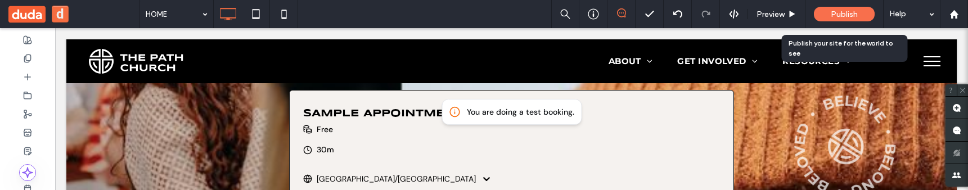
click at [843, 14] on span "Publish" at bounding box center [844, 15] width 27 height 10
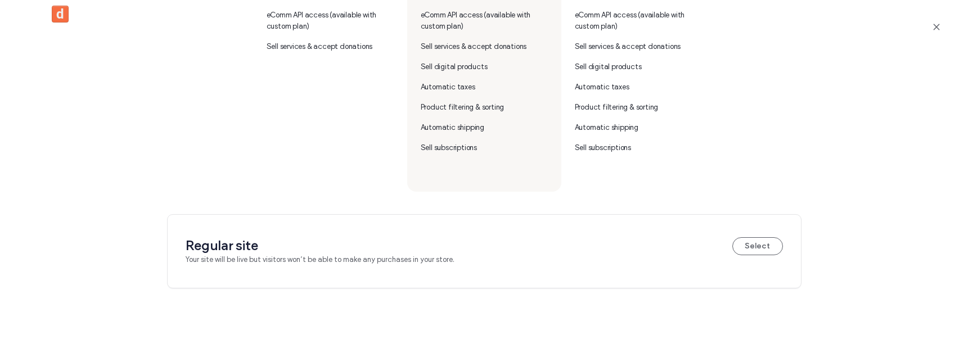
scroll to position [537, 0]
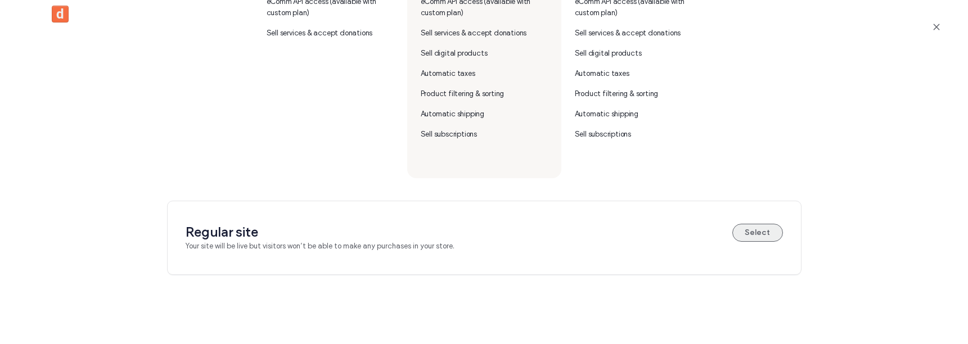
click at [764, 230] on button "Select" at bounding box center [757, 233] width 51 height 18
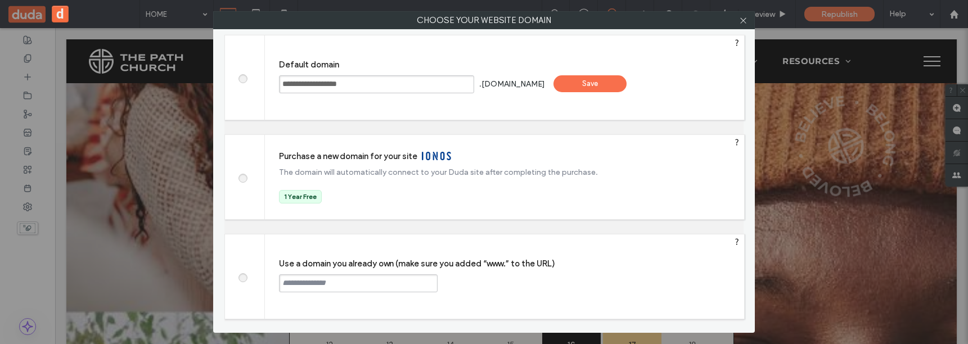
click at [615, 84] on div "Save" at bounding box center [589, 83] width 73 height 17
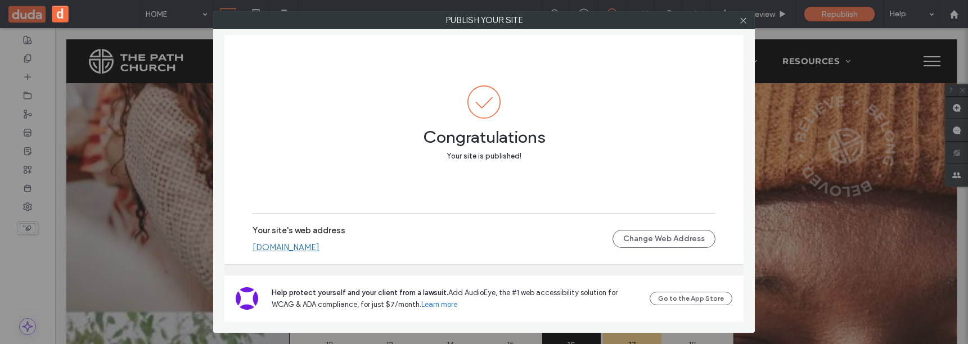
click at [319, 247] on link "[DOMAIN_NAME]" at bounding box center [286, 247] width 67 height 10
